Goal: Check status: Check status

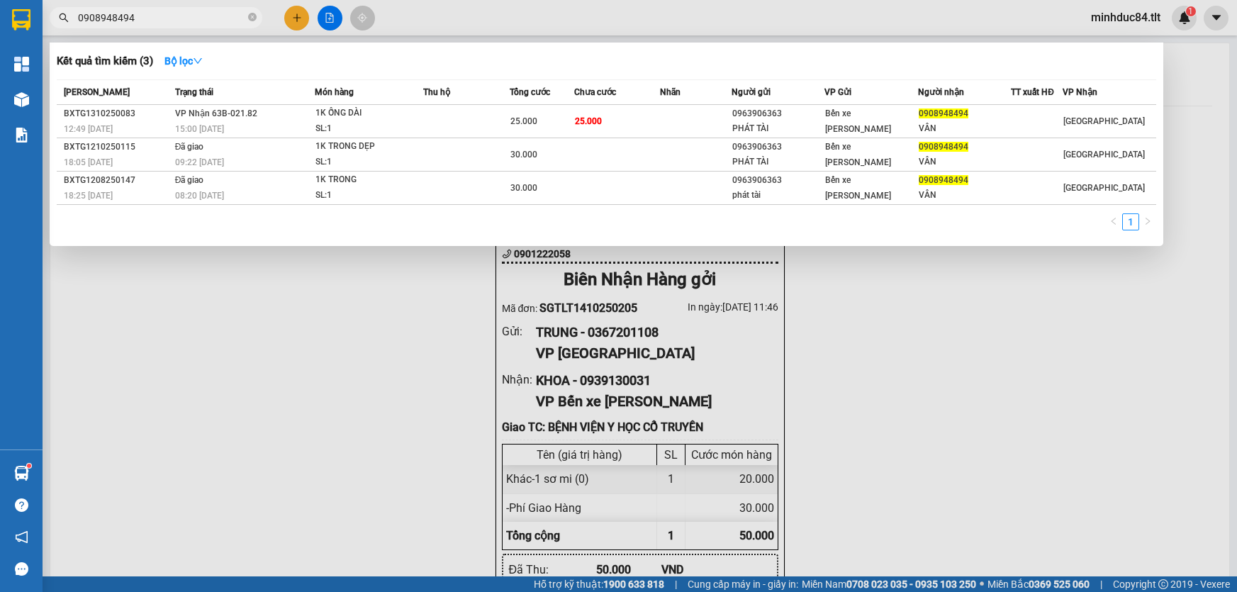
click at [157, 13] on input "0908948494" at bounding box center [161, 18] width 167 height 16
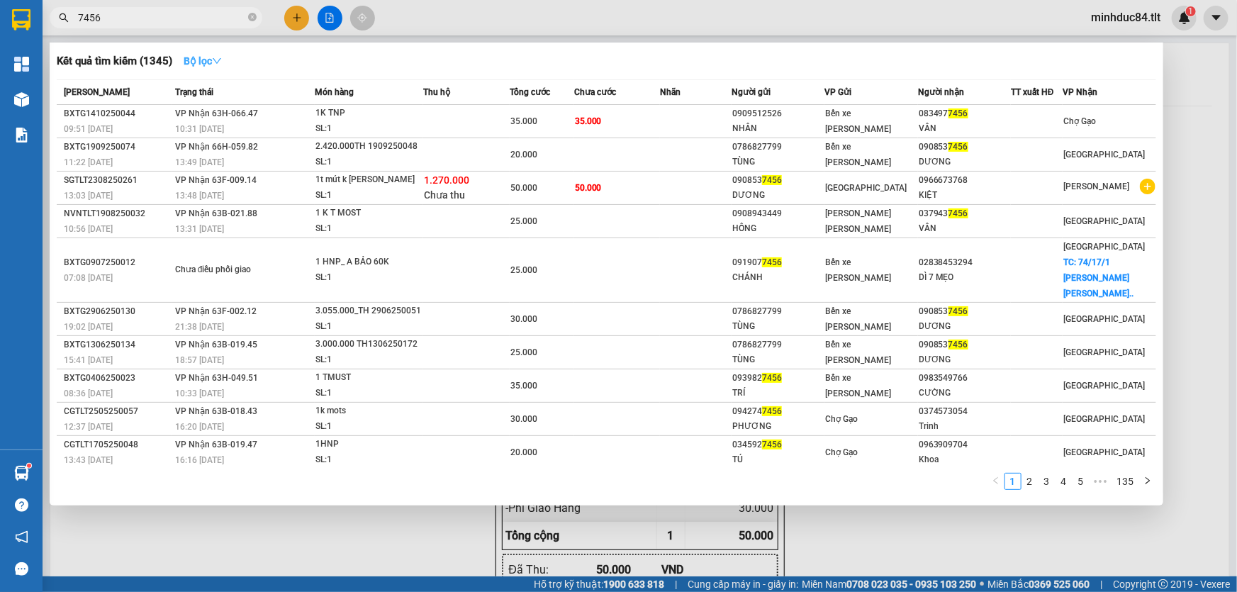
type input "7456"
click at [202, 51] on button "Bộ lọc" at bounding box center [202, 61] width 61 height 23
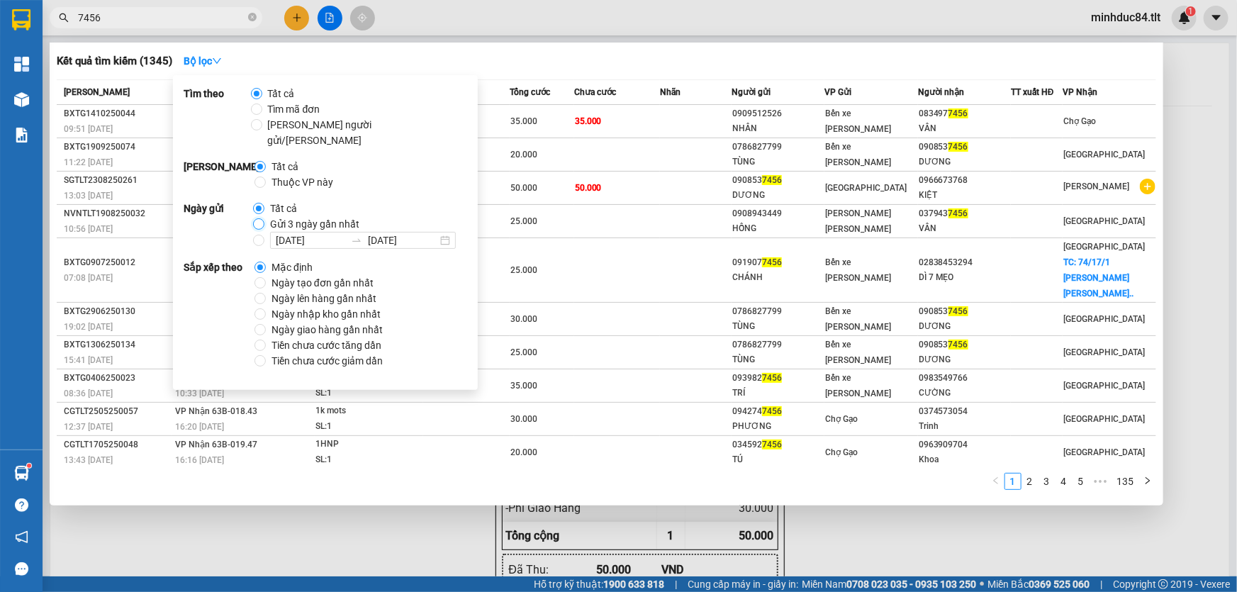
click at [257, 218] on input "Gửi 3 ngày gần nhất" at bounding box center [258, 223] width 11 height 11
radio input "true"
radio input "false"
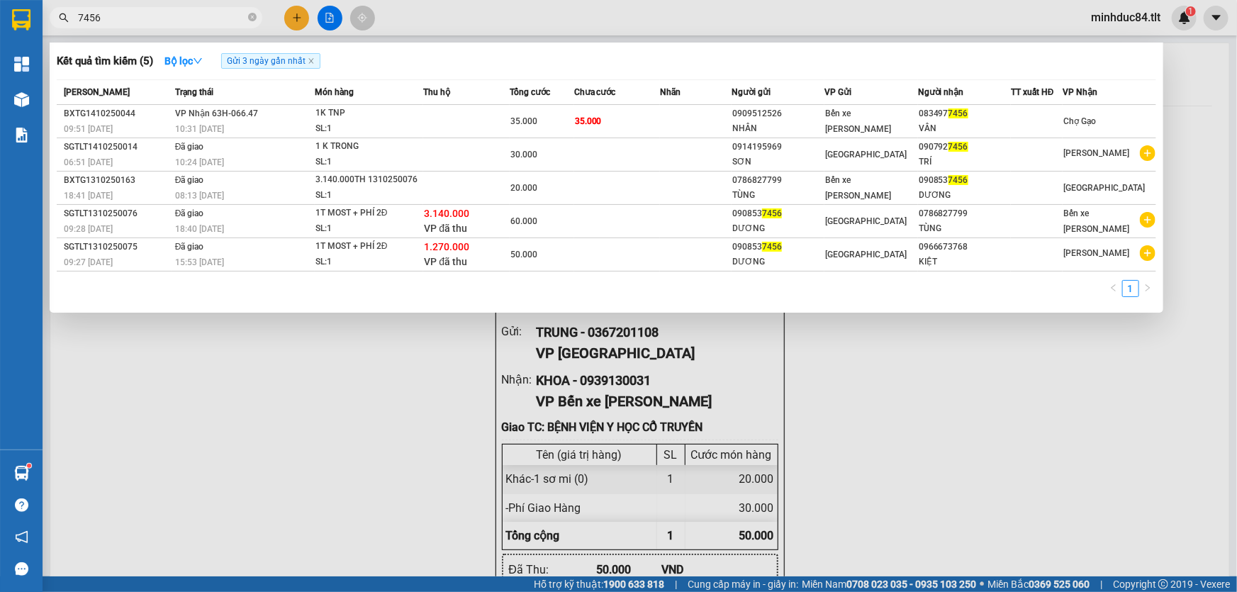
click at [612, 72] on div "Kết quả [PERSON_NAME] ( 5 ) Bộ lọc Gửi 3 ngày gần nhất Mã ĐH Trạng thái Món hàn…" at bounding box center [607, 178] width 1114 height 270
click at [309, 59] on icon "close" at bounding box center [311, 60] width 7 height 7
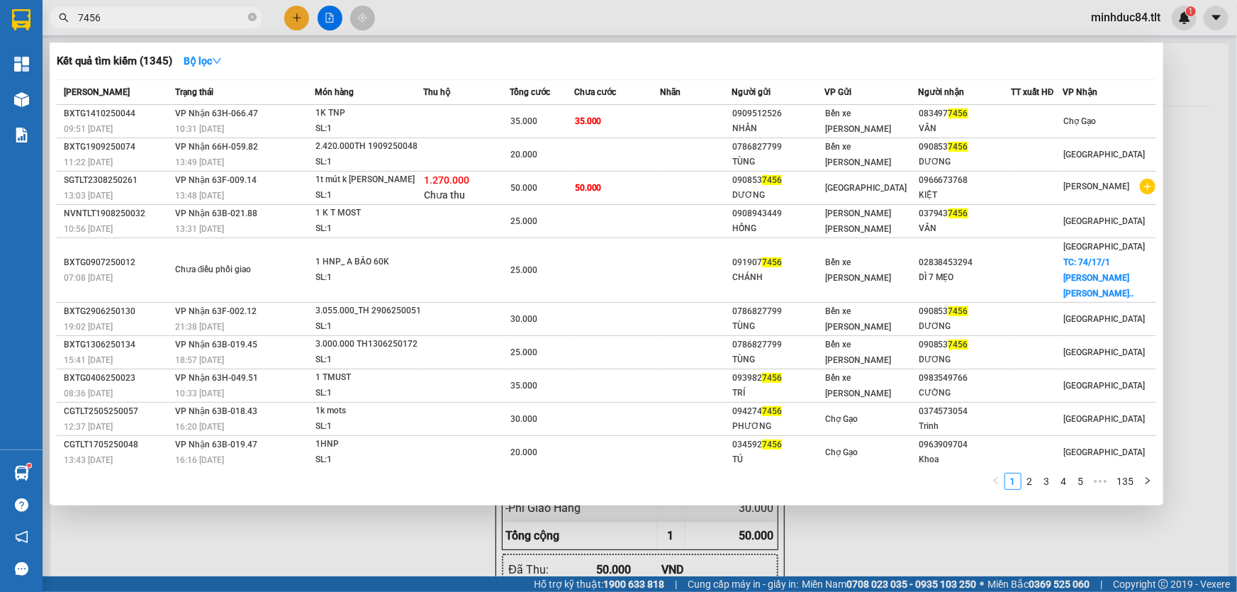
click at [164, 17] on input "7456" at bounding box center [161, 18] width 167 height 16
click at [164, 16] on input "7456" at bounding box center [161, 18] width 167 height 16
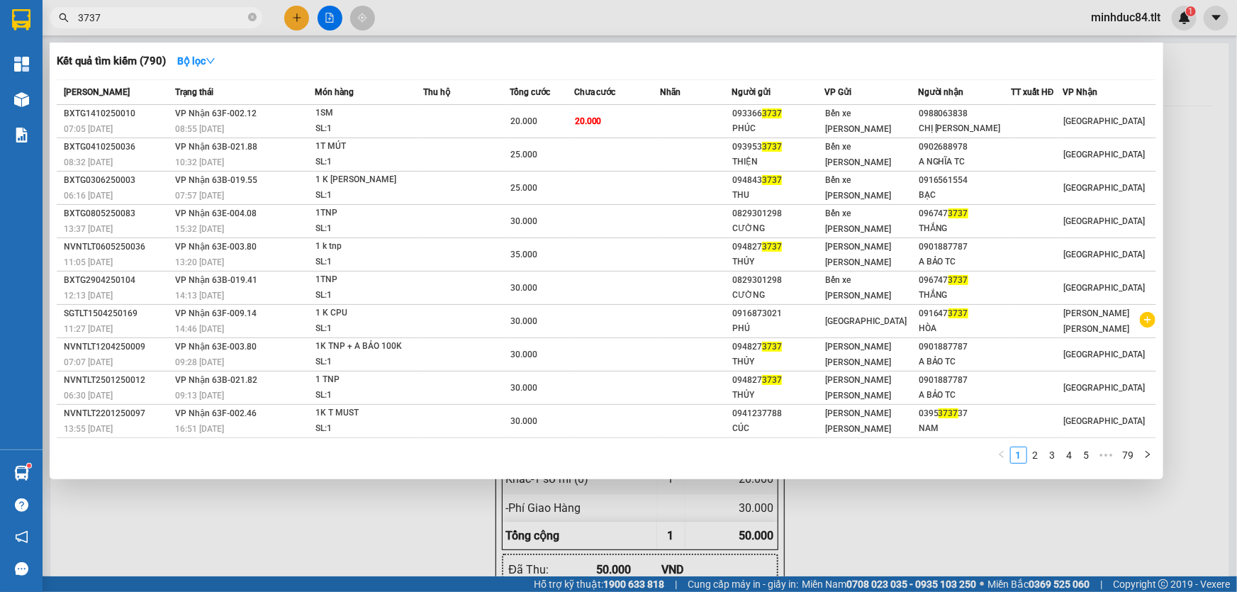
click at [164, 16] on input "3737" at bounding box center [161, 18] width 167 height 16
click at [207, 17] on input "3737" at bounding box center [161, 18] width 167 height 16
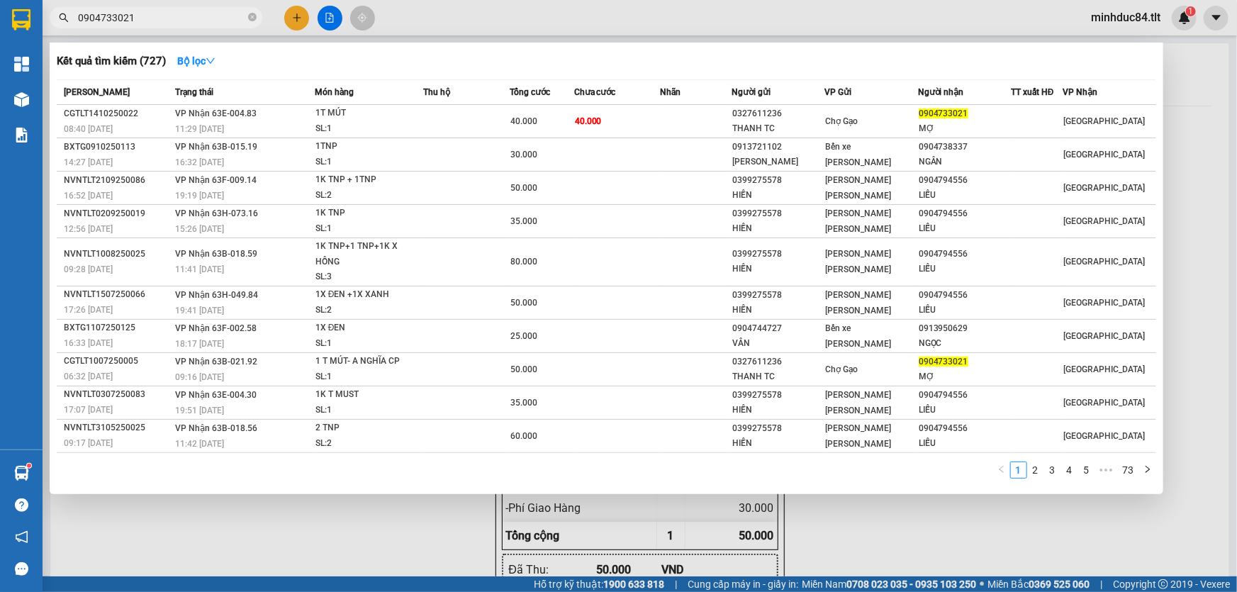
type input "0904733021"
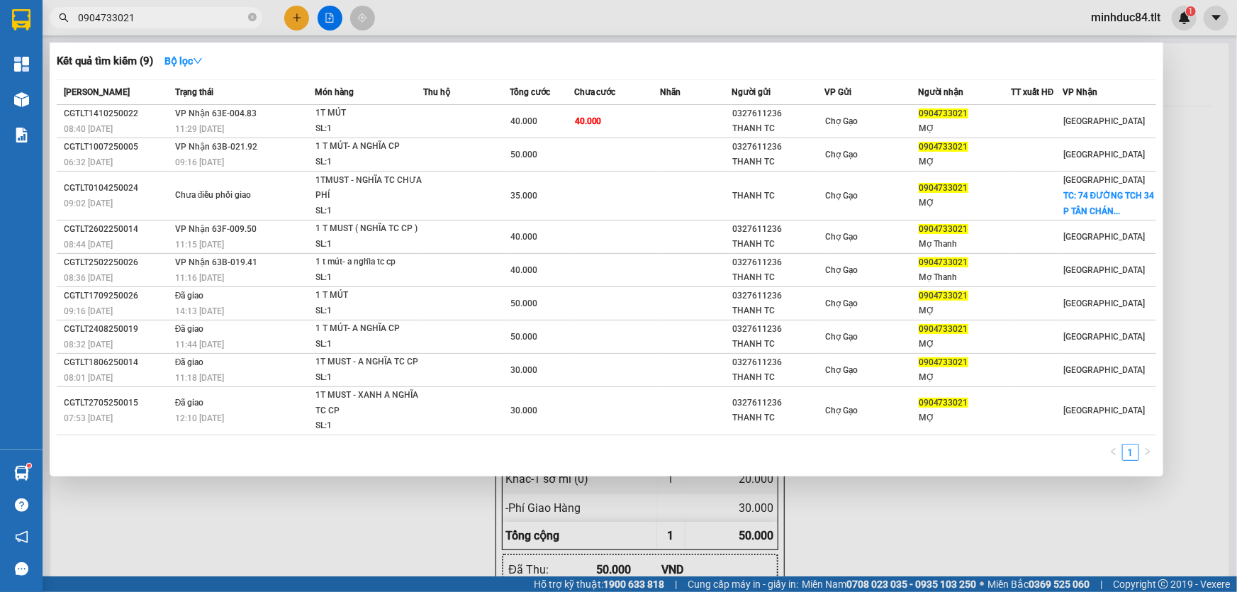
click at [161, 10] on input "0904733021" at bounding box center [161, 18] width 167 height 16
